Goal: Navigation & Orientation: Find specific page/section

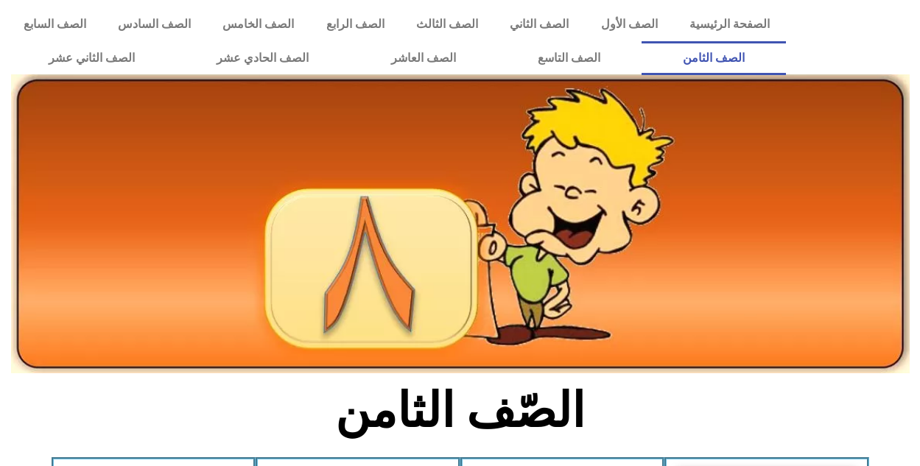
click at [919, 158] on icon at bounding box center [459, 172] width 921 height 78
drag, startPoint x: 919, startPoint y: 158, endPoint x: 926, endPoint y: 113, distance: 46.3
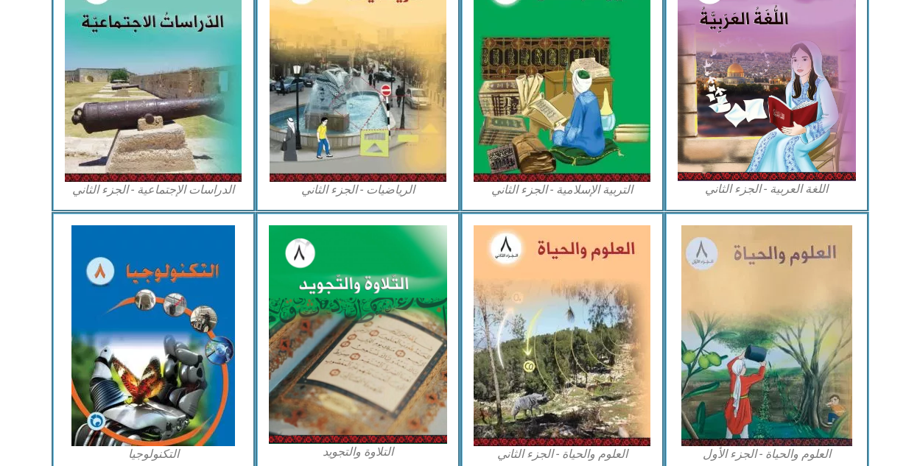
scroll to position [839, 0]
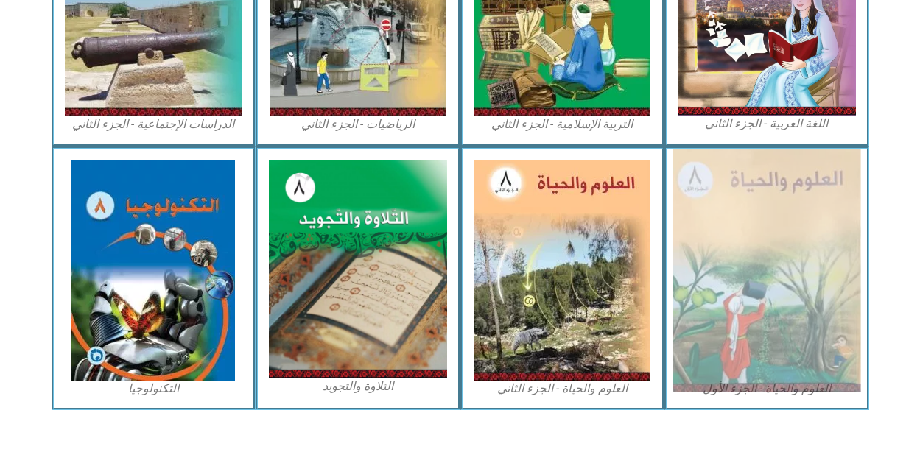
click at [802, 373] on img at bounding box center [767, 270] width 188 height 243
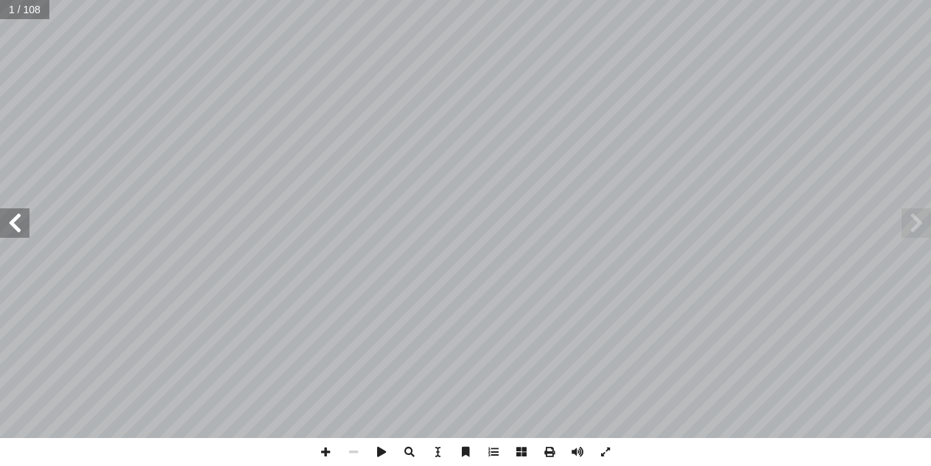
click at [13, 226] on span at bounding box center [14, 223] width 29 height 29
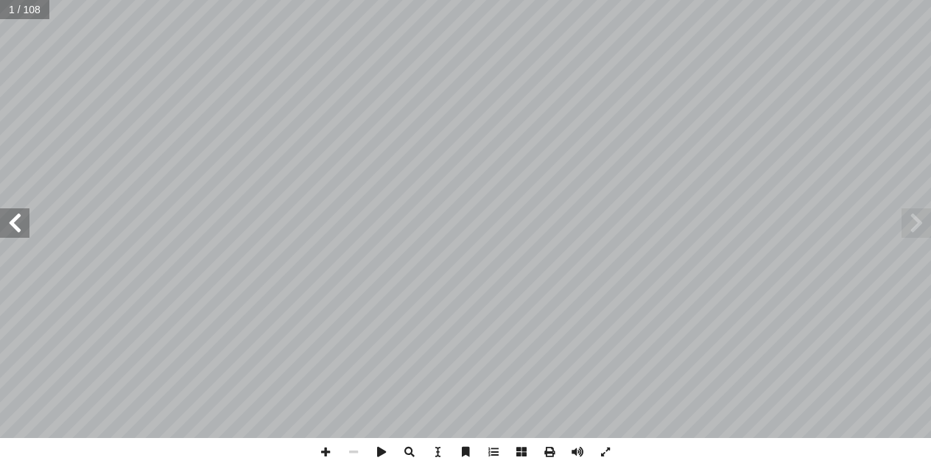
click at [13, 226] on span at bounding box center [14, 223] width 29 height 29
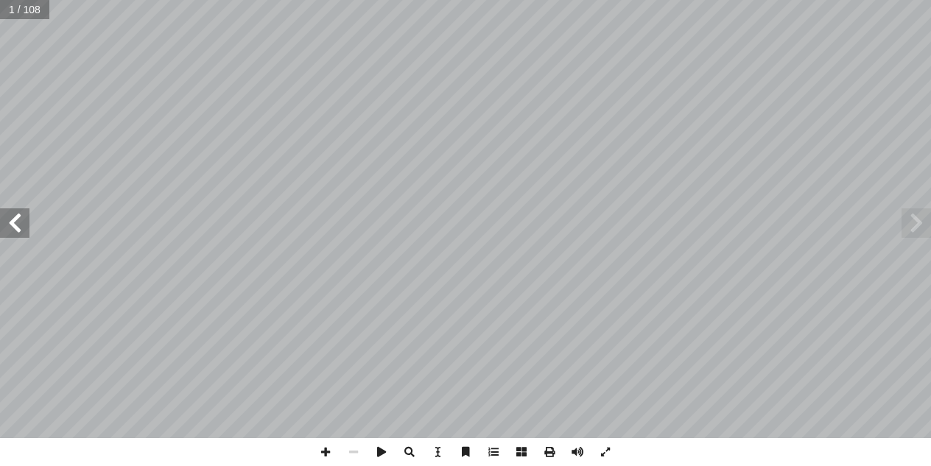
click at [13, 226] on span at bounding box center [14, 223] width 29 height 29
click at [16, 237] on span at bounding box center [14, 223] width 29 height 29
click at [15, 210] on span at bounding box center [14, 223] width 29 height 29
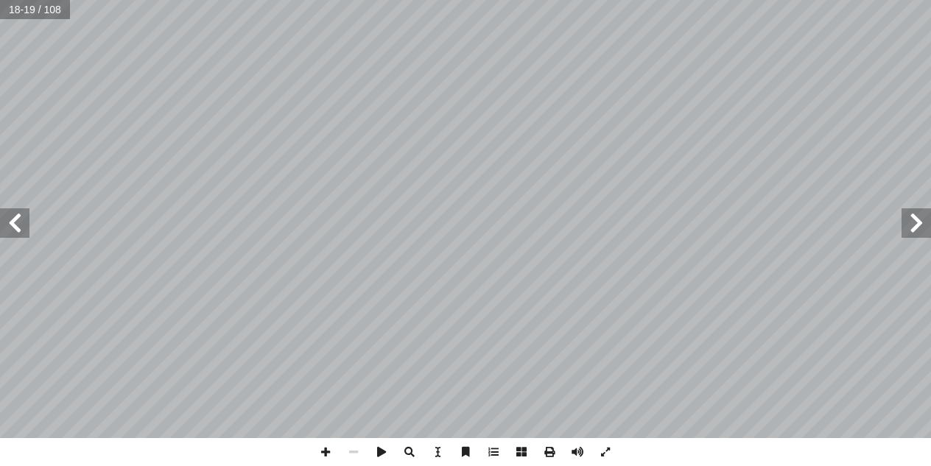
click at [16, 217] on span at bounding box center [14, 223] width 29 height 29
